Goal: Information Seeking & Learning: Learn about a topic

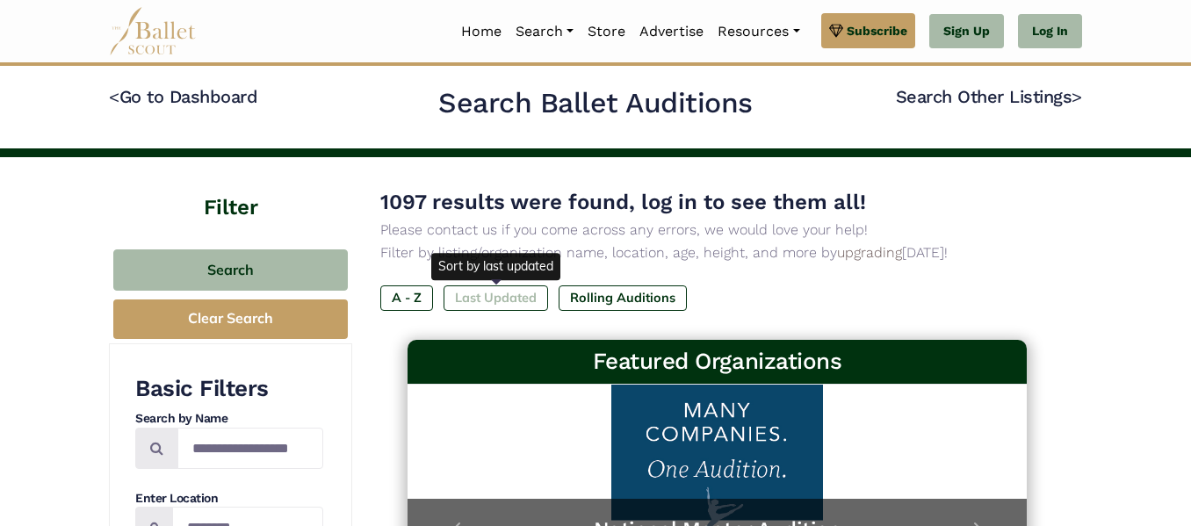
click at [512, 301] on label "Last Updated" at bounding box center [495, 297] width 104 height 25
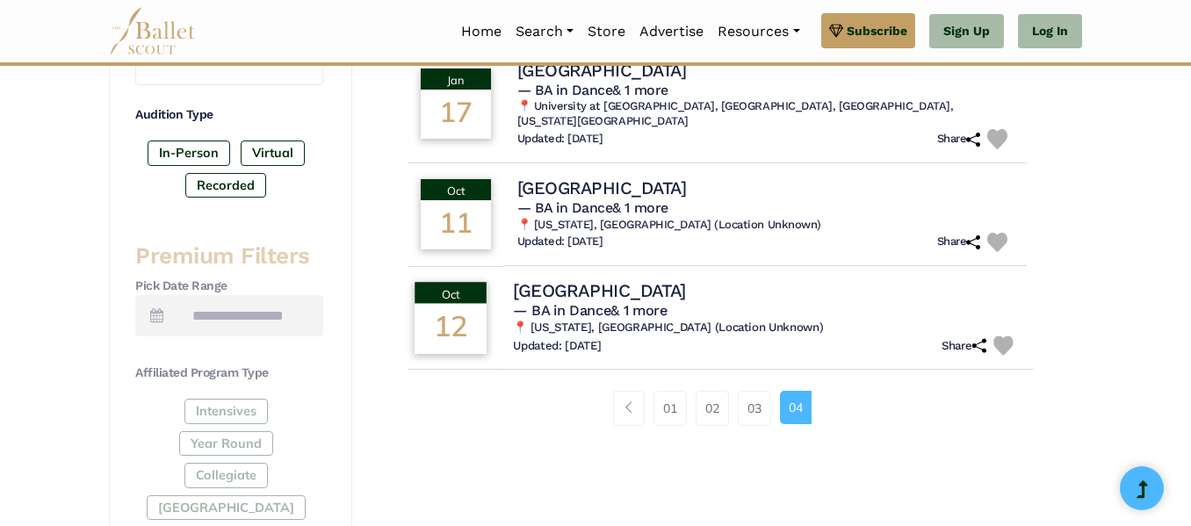
scroll to position [543, 0]
click at [673, 405] on link "01" at bounding box center [669, 407] width 33 height 35
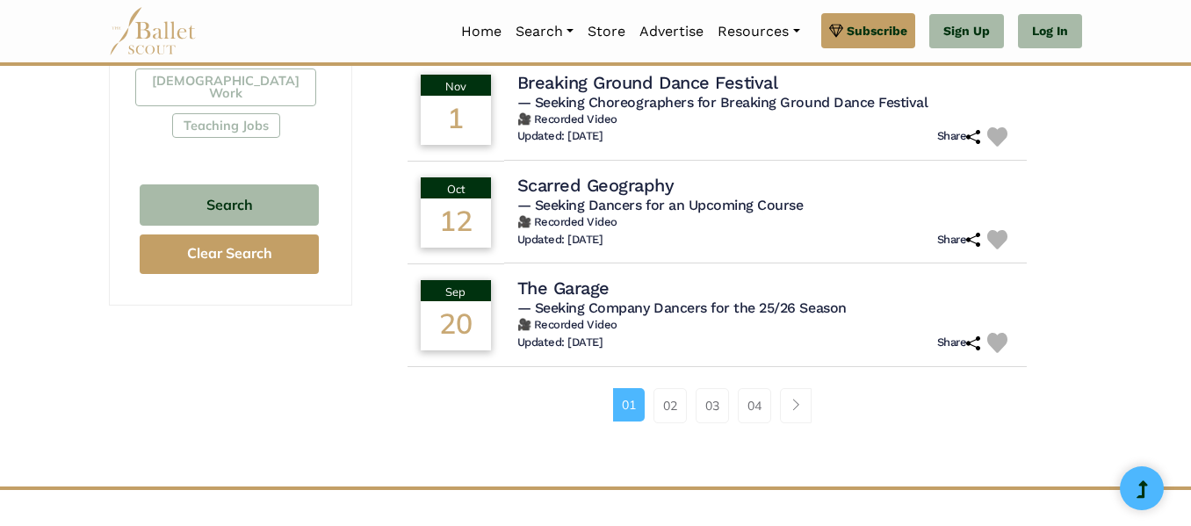
scroll to position [1148, 0]
click at [680, 397] on link "02" at bounding box center [669, 404] width 33 height 35
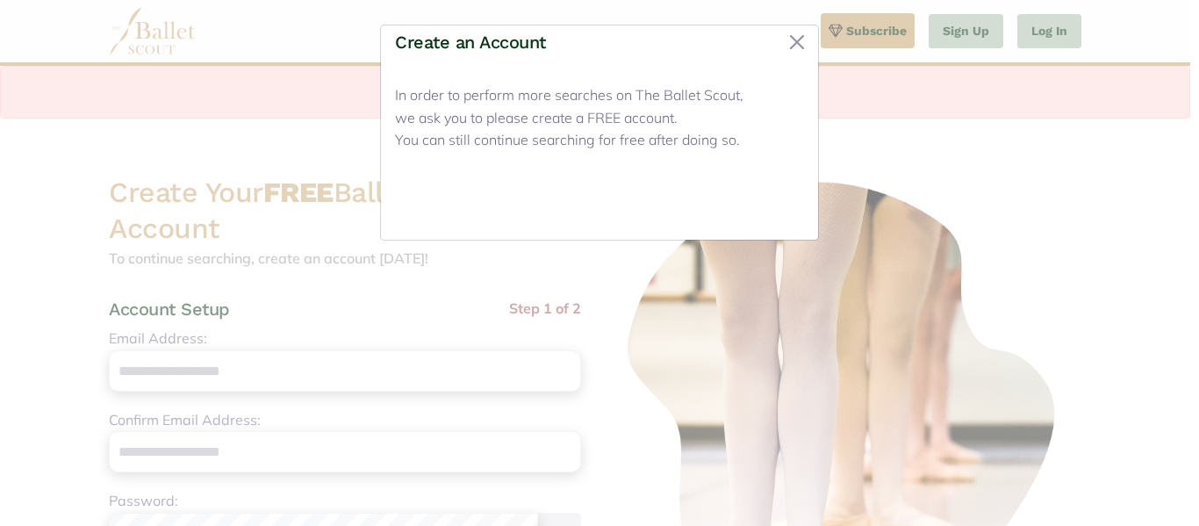
click at [774, 211] on button "Close" at bounding box center [771, 204] width 66 height 41
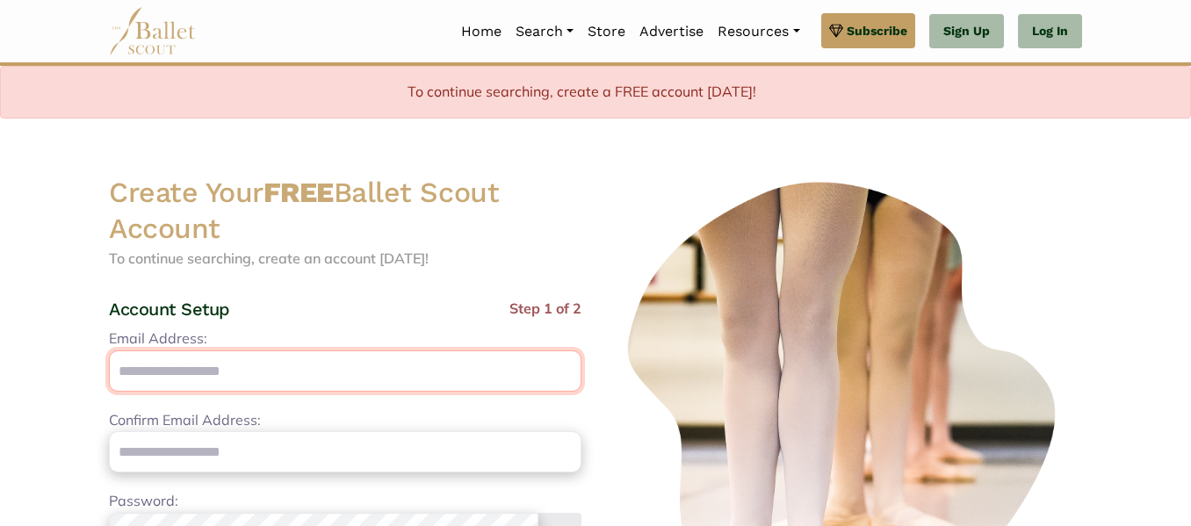
click at [392, 361] on input "Email Address:" at bounding box center [345, 370] width 472 height 41
type input "**********"
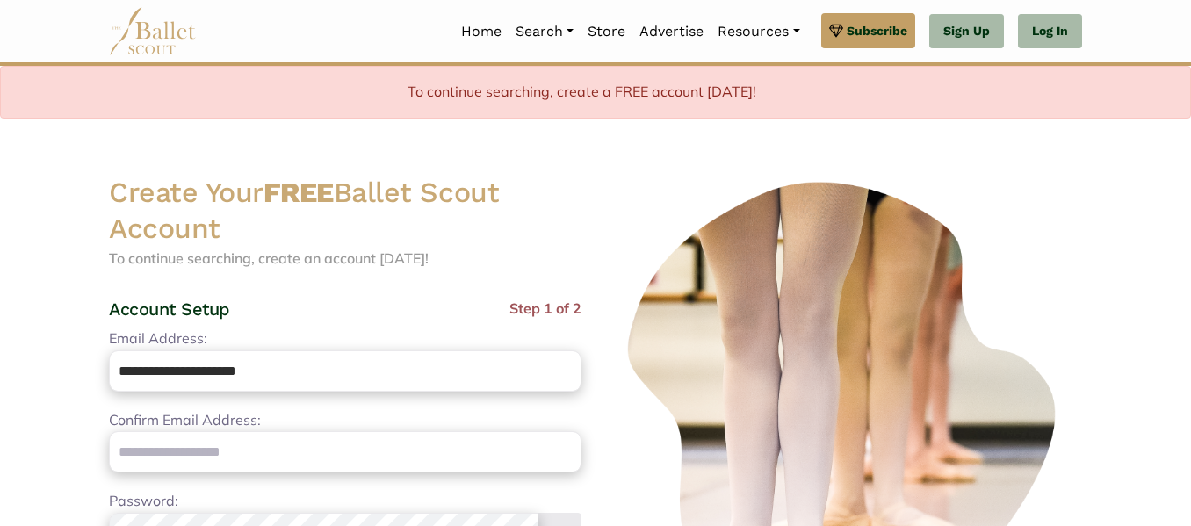
type input "**********"
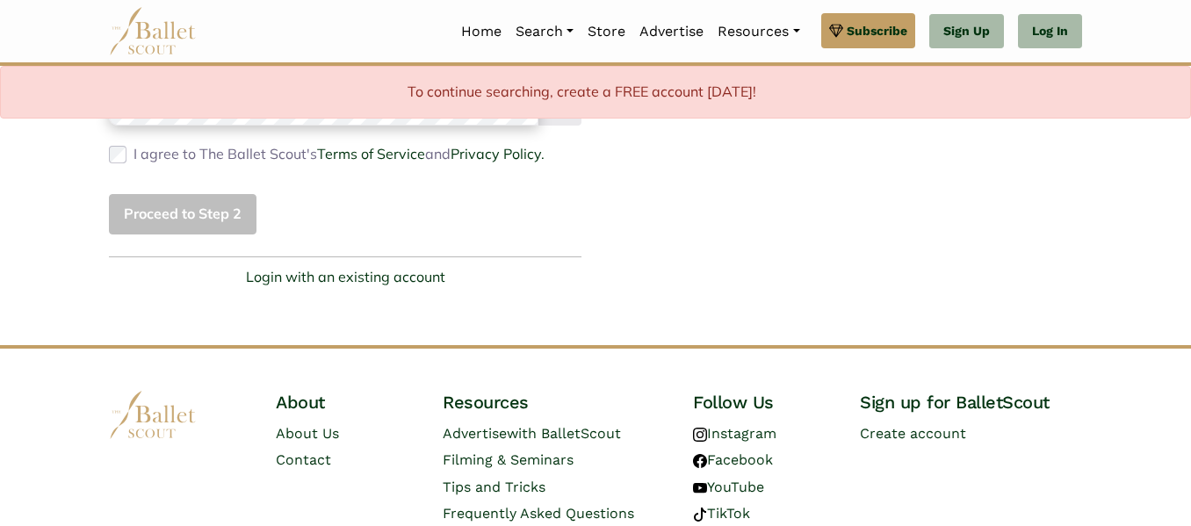
scroll to position [575, 0]
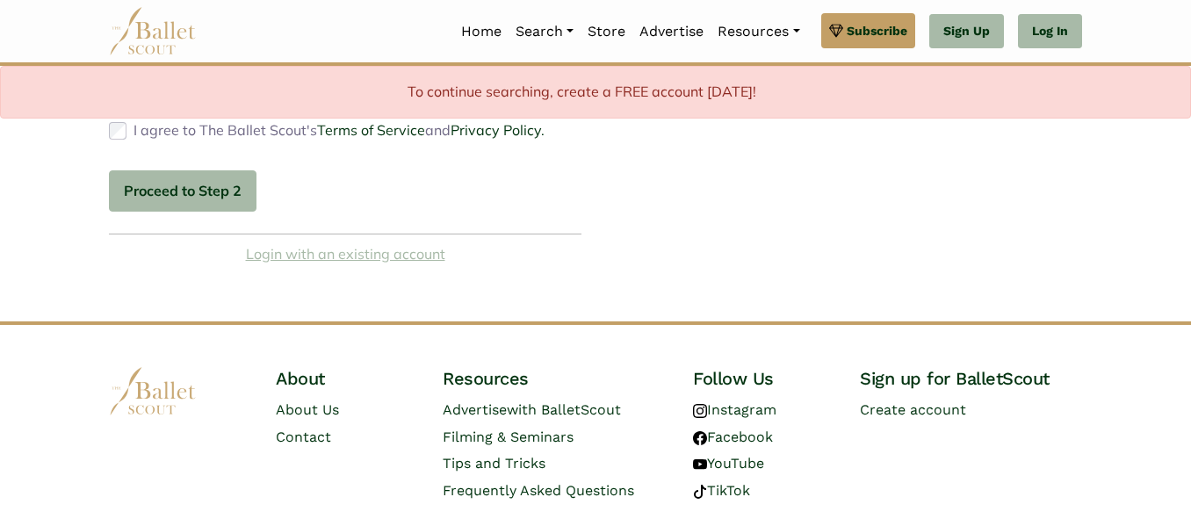
click at [316, 266] on link "Login with an existing account" at bounding box center [345, 254] width 199 height 23
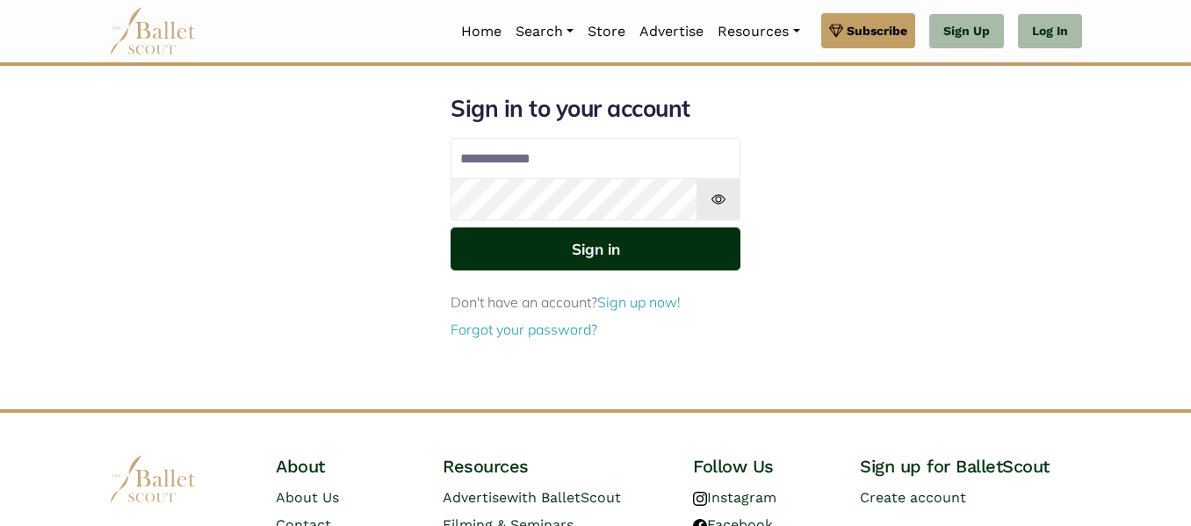
type input "**********"
click at [610, 234] on button "Sign in" at bounding box center [595, 248] width 290 height 43
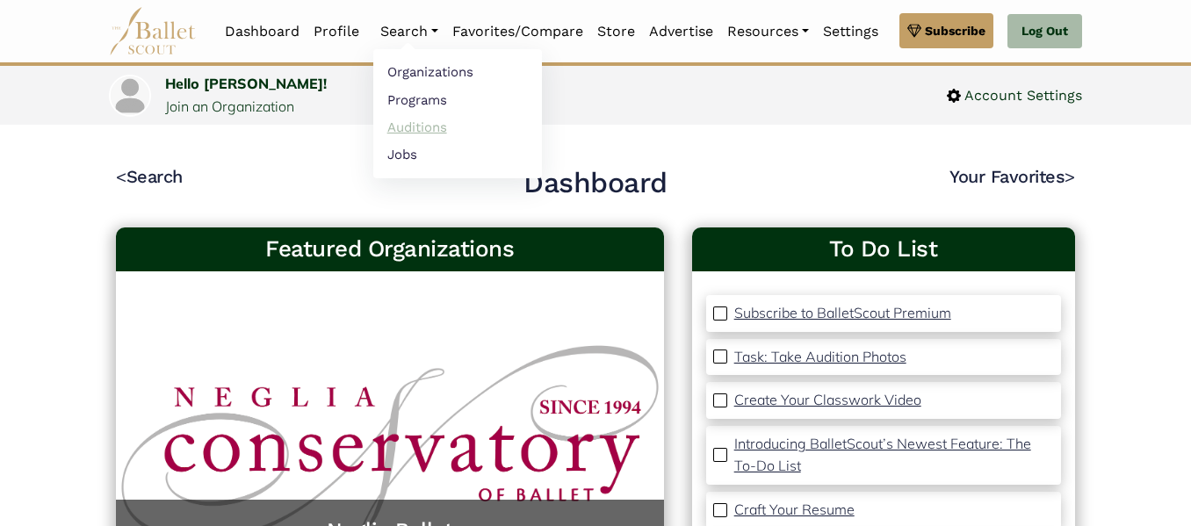
click at [415, 126] on link "Auditions" at bounding box center [457, 126] width 169 height 27
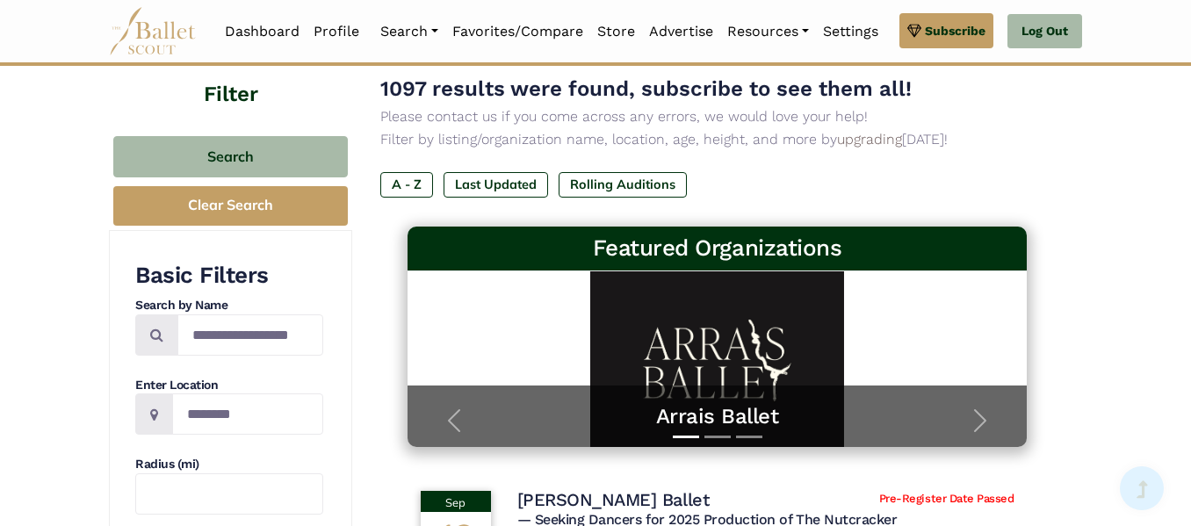
scroll to position [80, 0]
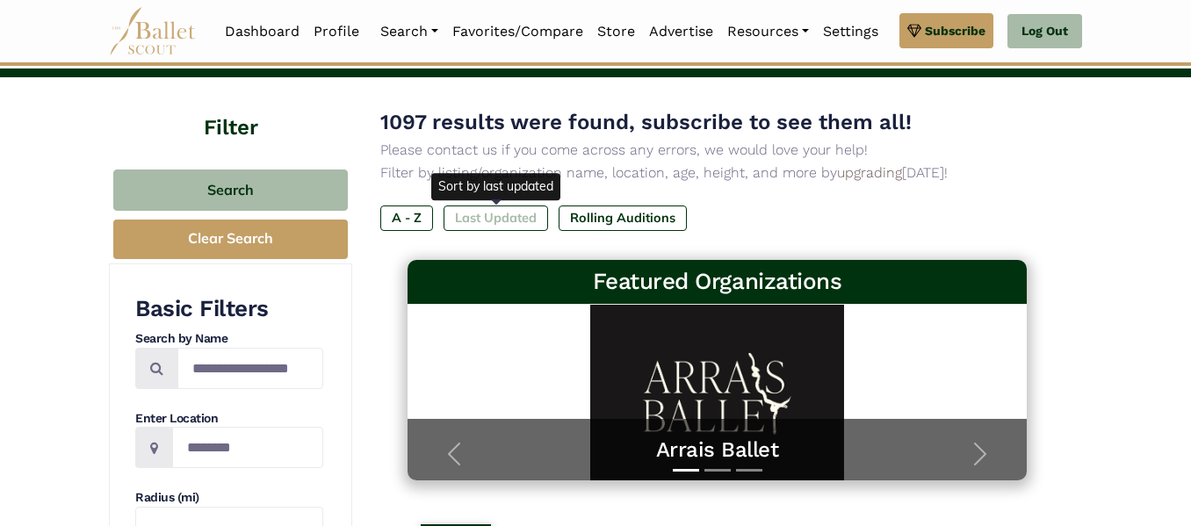
click at [493, 226] on label "Last Updated" at bounding box center [495, 217] width 104 height 25
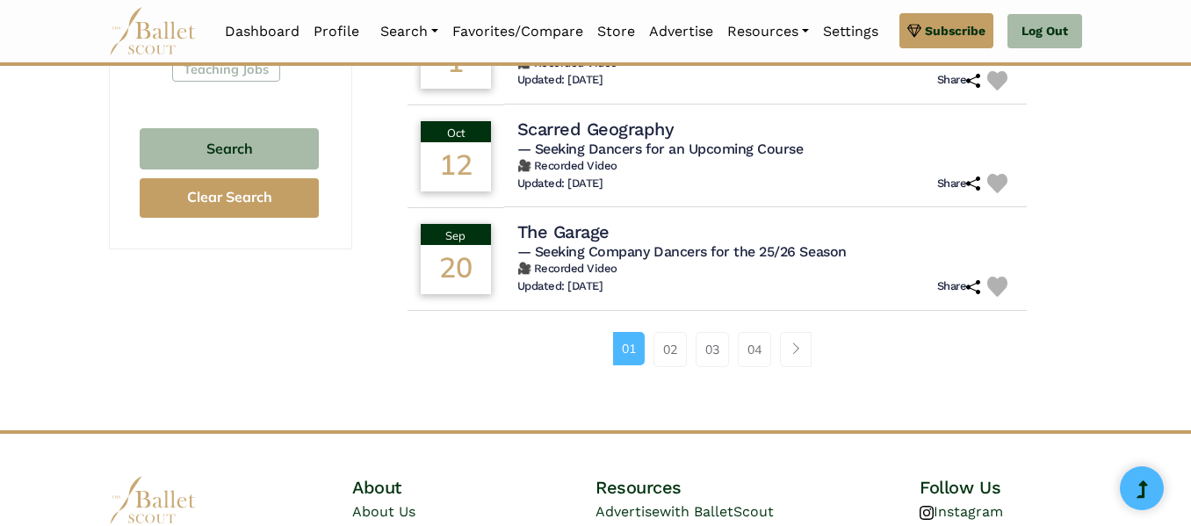
scroll to position [1211, 0]
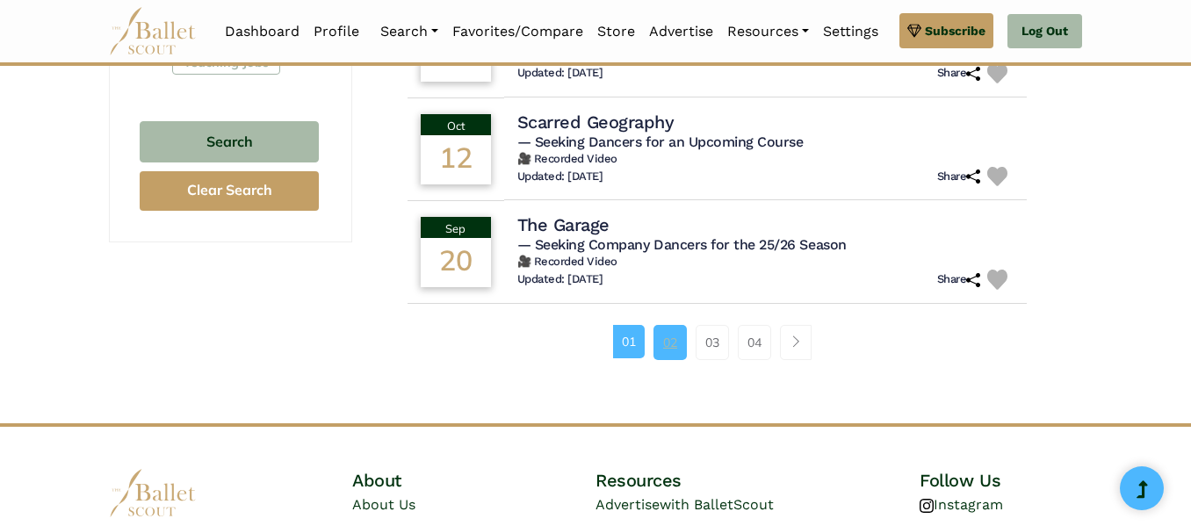
click at [670, 347] on link "02" at bounding box center [669, 342] width 33 height 35
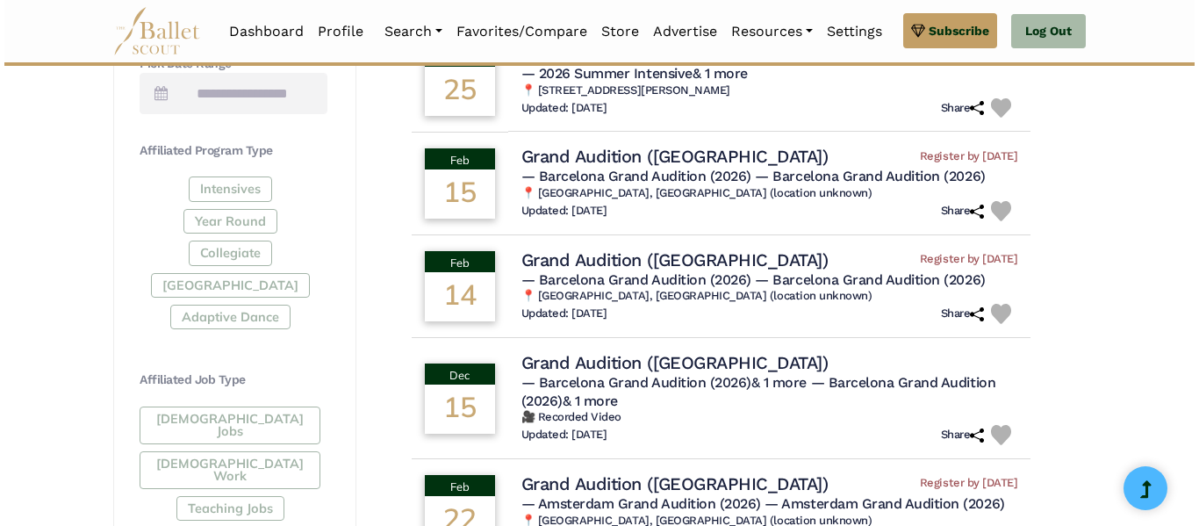
scroll to position [764, 0]
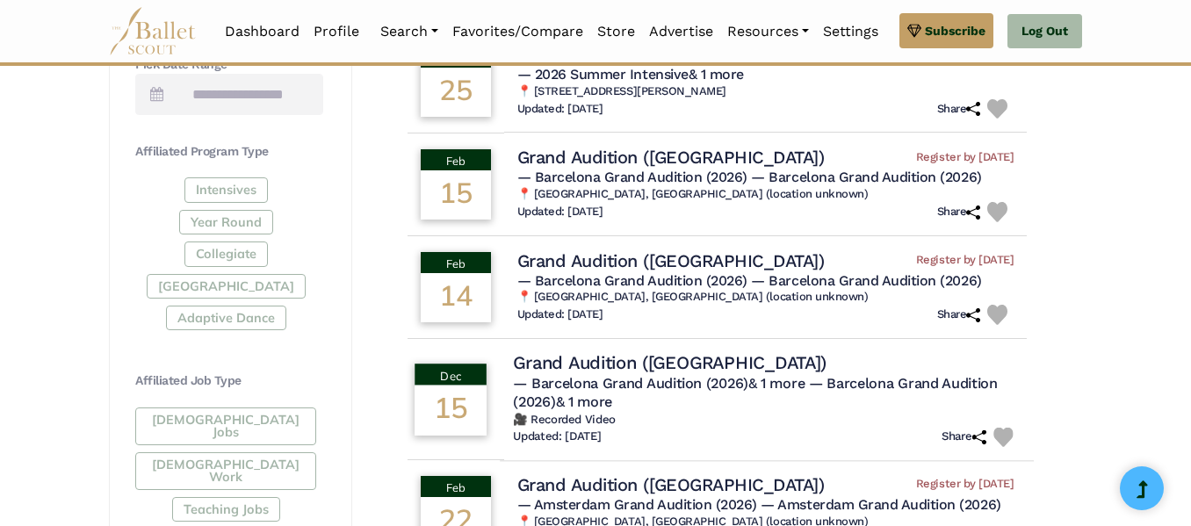
click at [663, 368] on h4 "Grand Audition (Barcelona)" at bounding box center [669, 363] width 313 height 24
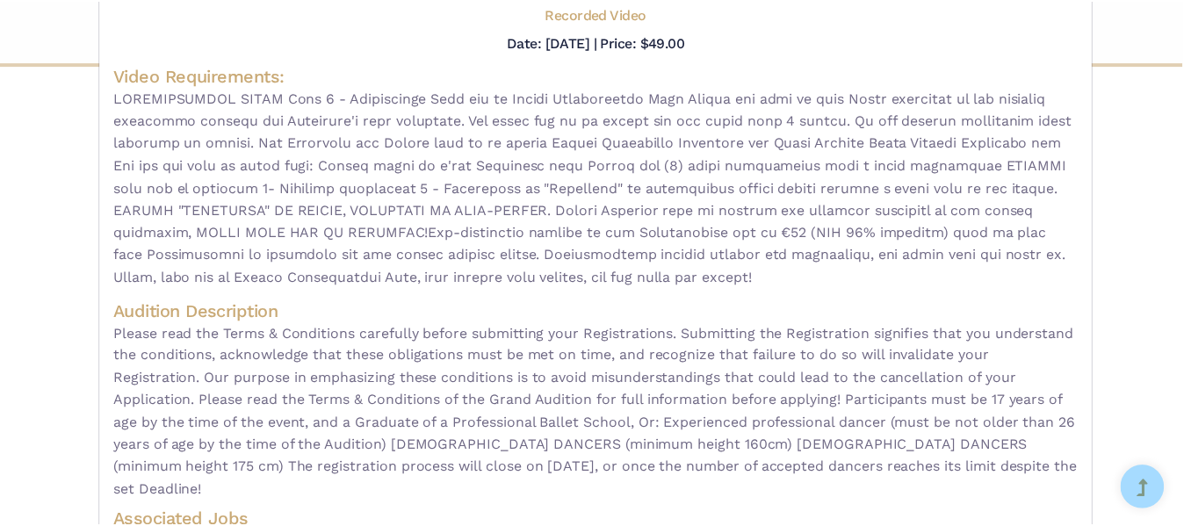
scroll to position [372, 0]
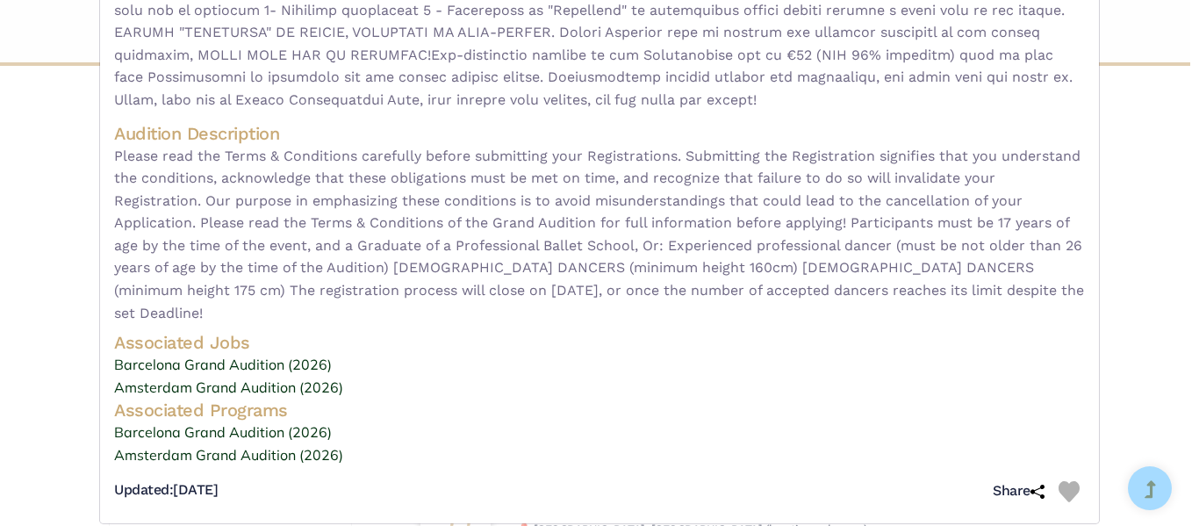
click at [28, 342] on div "Grand Audition (Barcelona) - video audition for — Barcelona Grand Audition (202…" at bounding box center [599, 263] width 1199 height 526
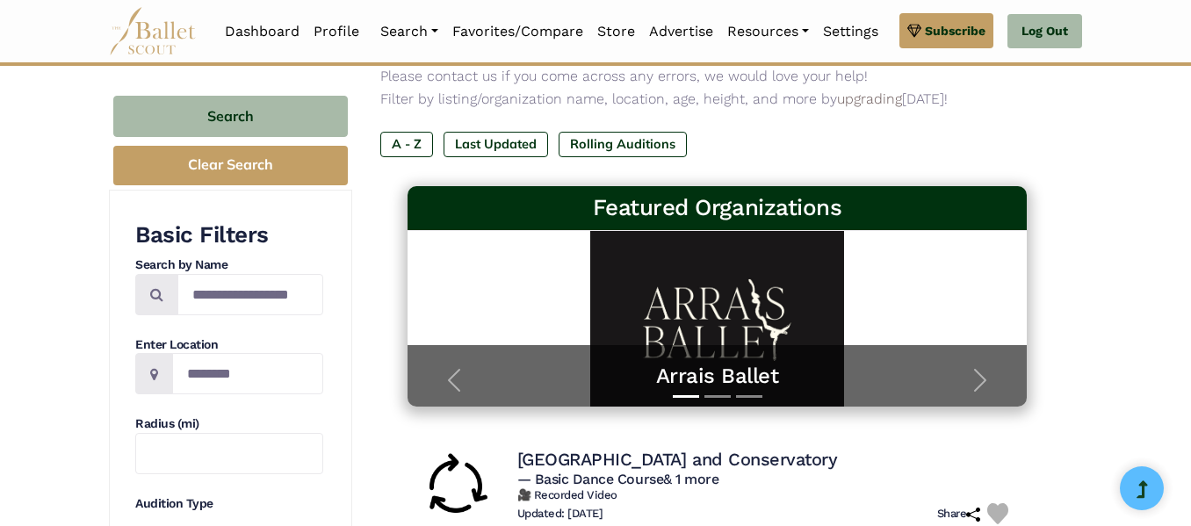
scroll to position [0, 0]
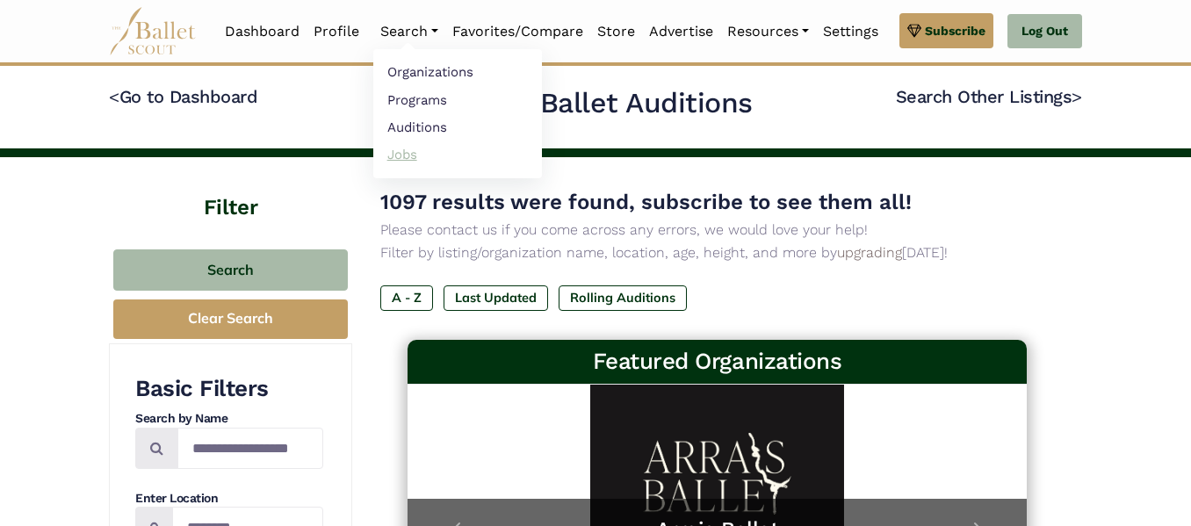
click at [392, 154] on link "Jobs" at bounding box center [457, 153] width 169 height 27
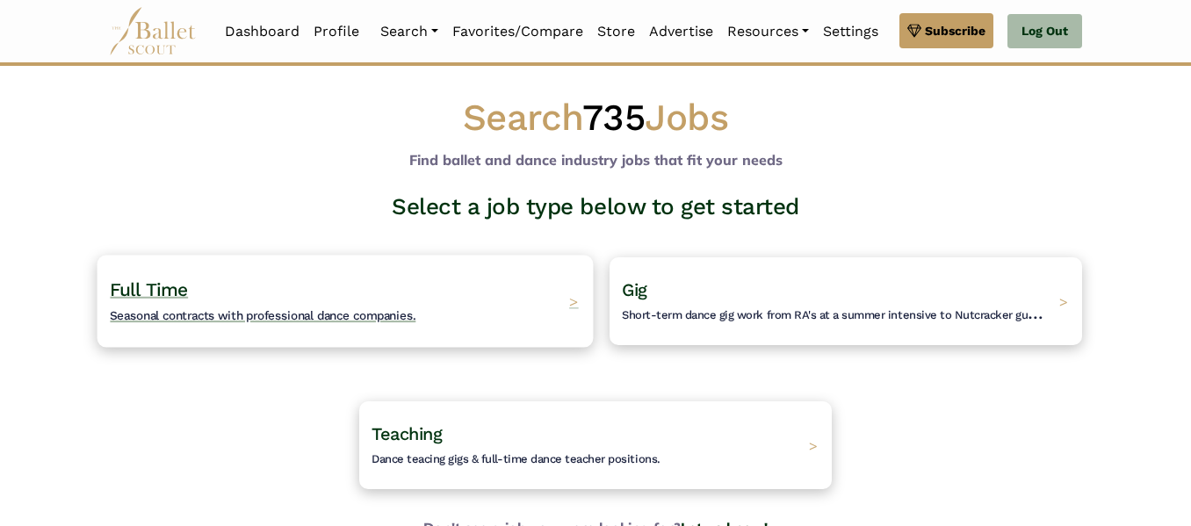
click at [244, 278] on h4 "Full Time Seasonal contracts with professional dance companies." at bounding box center [263, 301] width 306 height 48
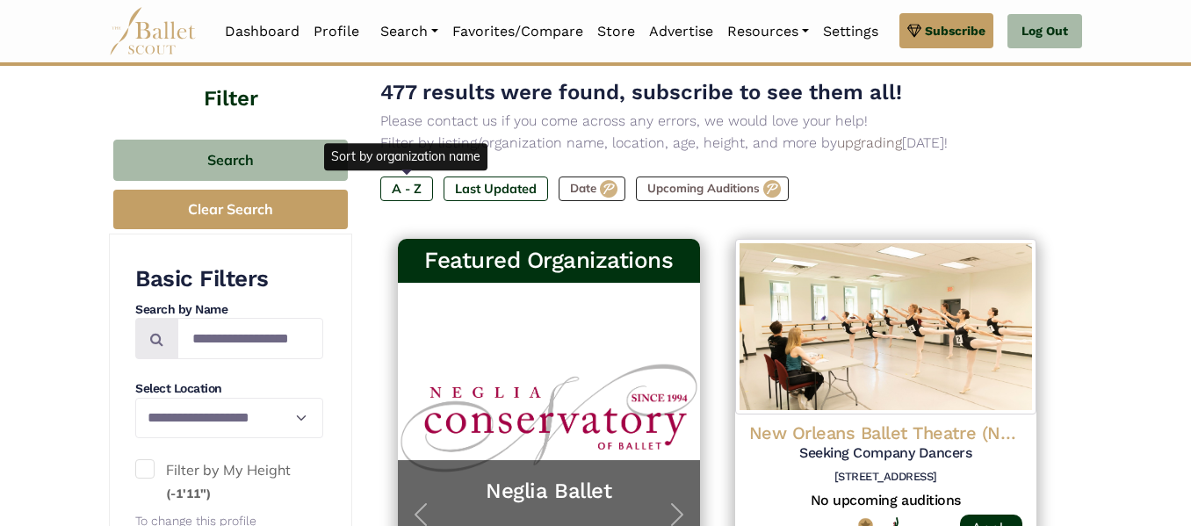
scroll to position [198, 0]
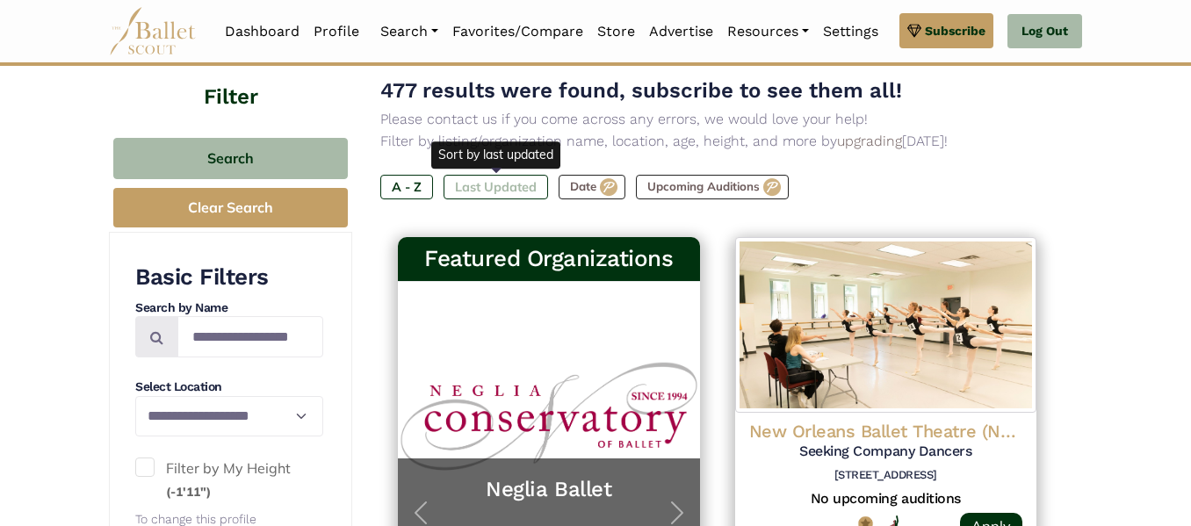
click at [541, 191] on label "Last Updated" at bounding box center [495, 187] width 104 height 25
